Goal: Navigation & Orientation: Find specific page/section

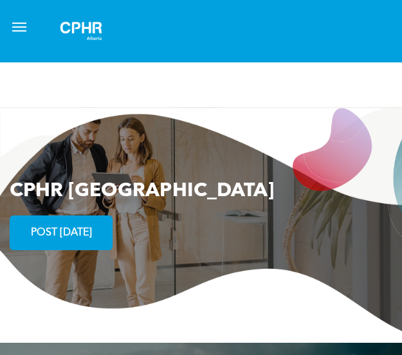
scroll to position [3379, 0]
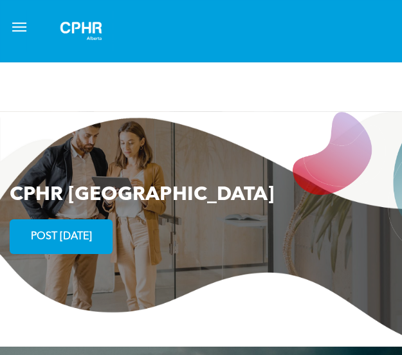
click at [82, 238] on span "POST [DATE]" at bounding box center [61, 237] width 70 height 25
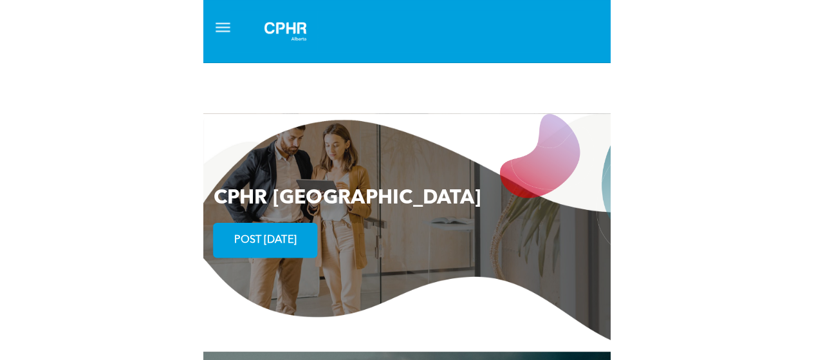
scroll to position [2425, 0]
